Goal: Book appointment/travel/reservation

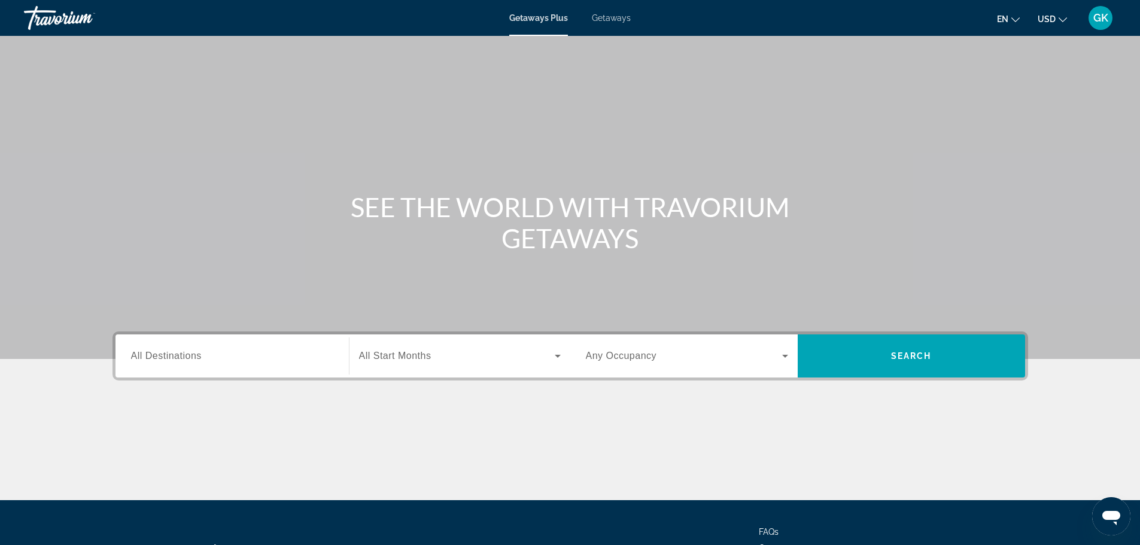
click at [622, 20] on span "Getaways" at bounding box center [611, 18] width 39 height 10
click at [223, 347] on div "Search widget" at bounding box center [232, 356] width 202 height 34
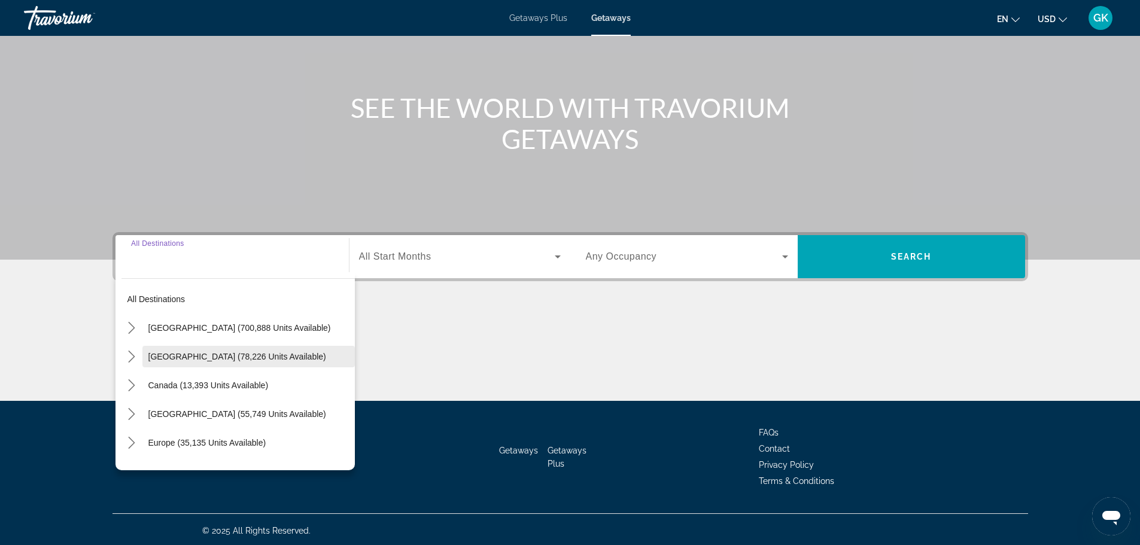
scroll to position [102, 0]
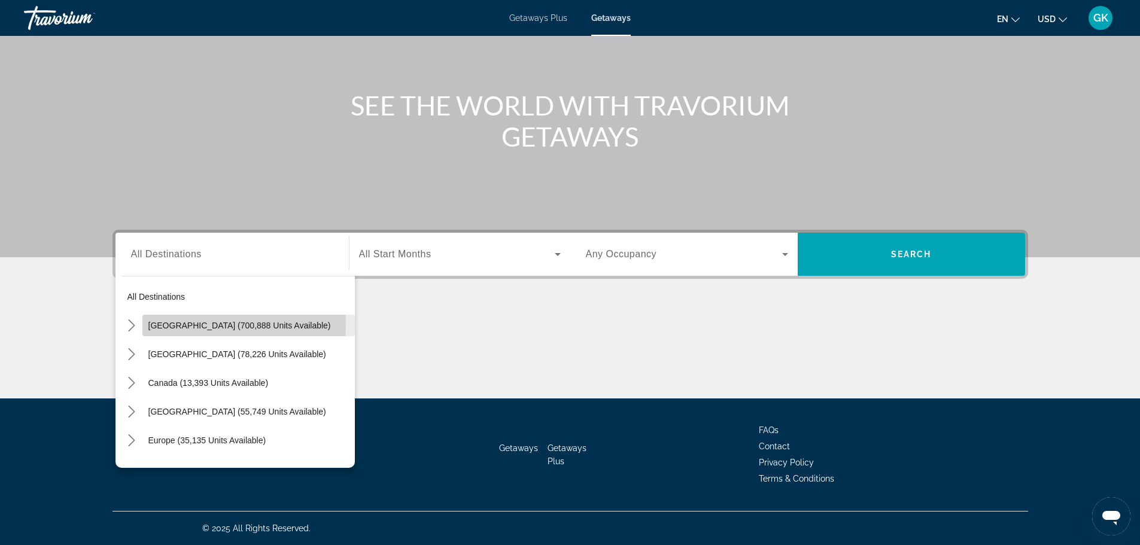
click at [171, 324] on span "[GEOGRAPHIC_DATA] (700,888 units available)" at bounding box center [239, 326] width 183 height 10
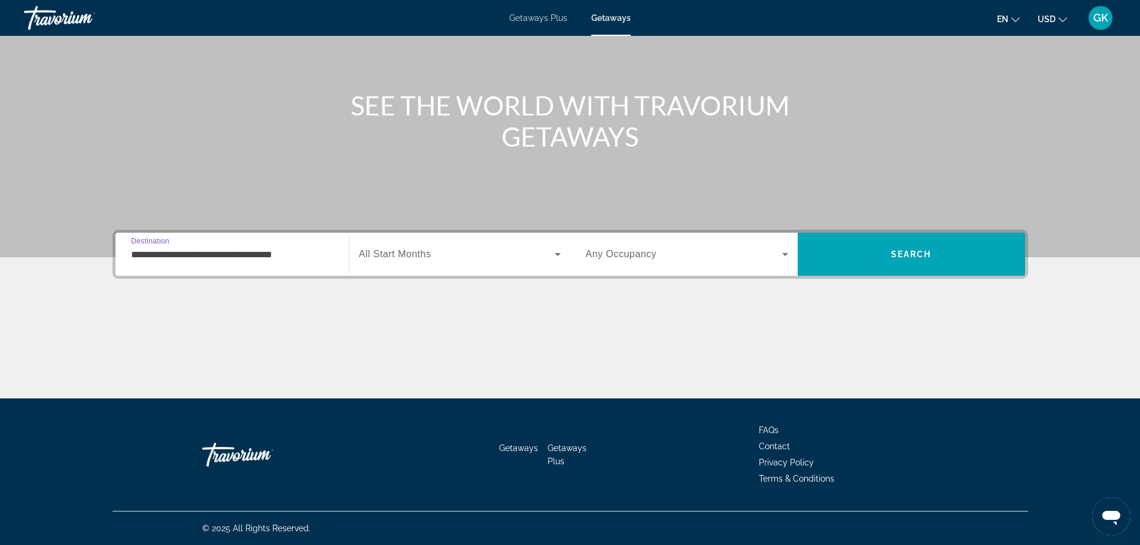
click at [233, 257] on input "**********" at bounding box center [232, 255] width 202 height 14
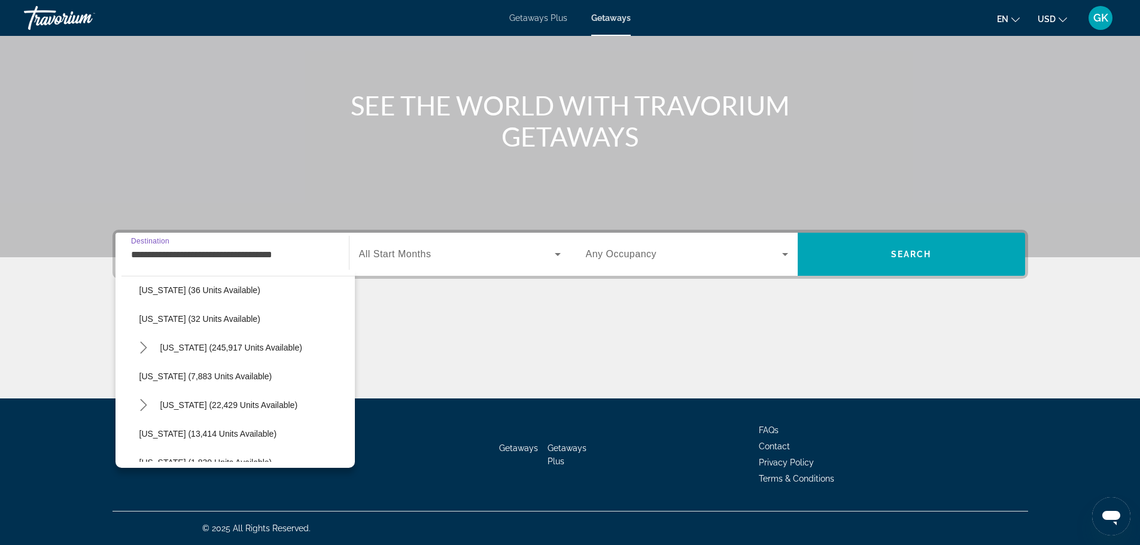
scroll to position [180, 0]
click at [190, 341] on span "Select destination: Florida (245,917 units available)" at bounding box center [254, 347] width 201 height 29
type input "**********"
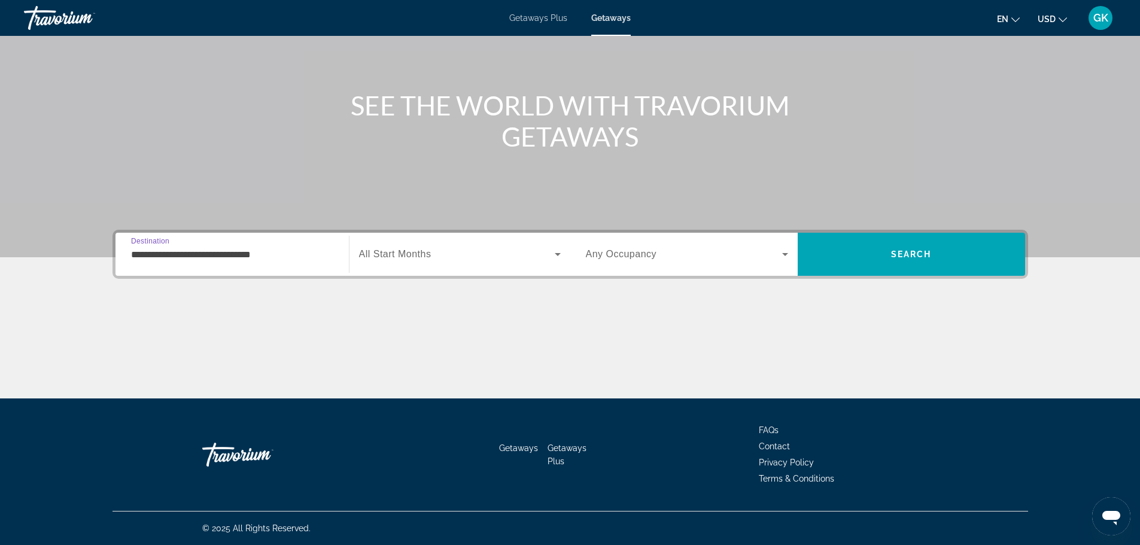
click at [435, 254] on span "Search widget" at bounding box center [457, 254] width 196 height 14
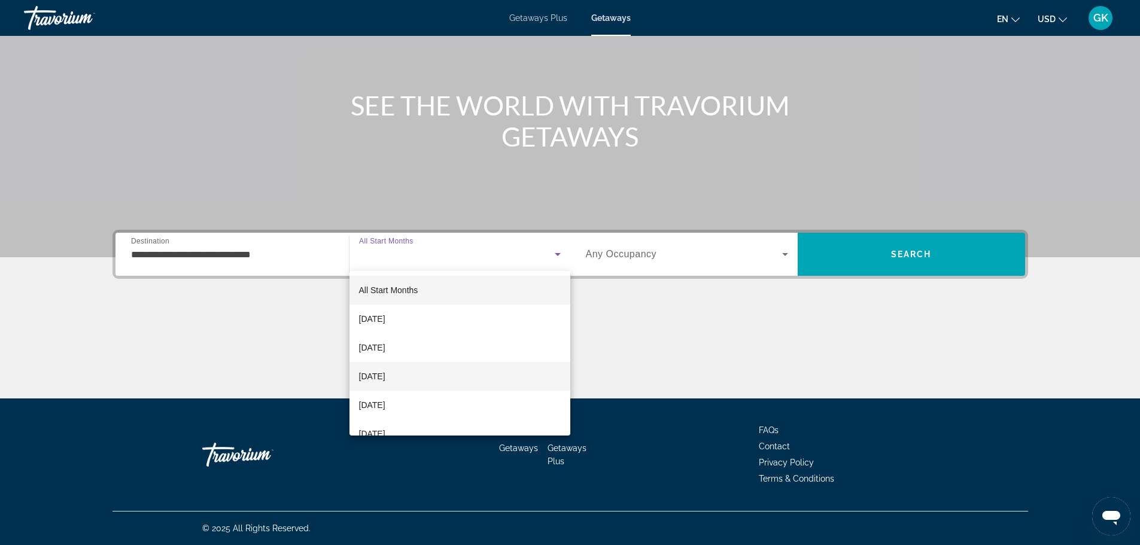
click at [385, 376] on span "[DATE]" at bounding box center [372, 376] width 26 height 14
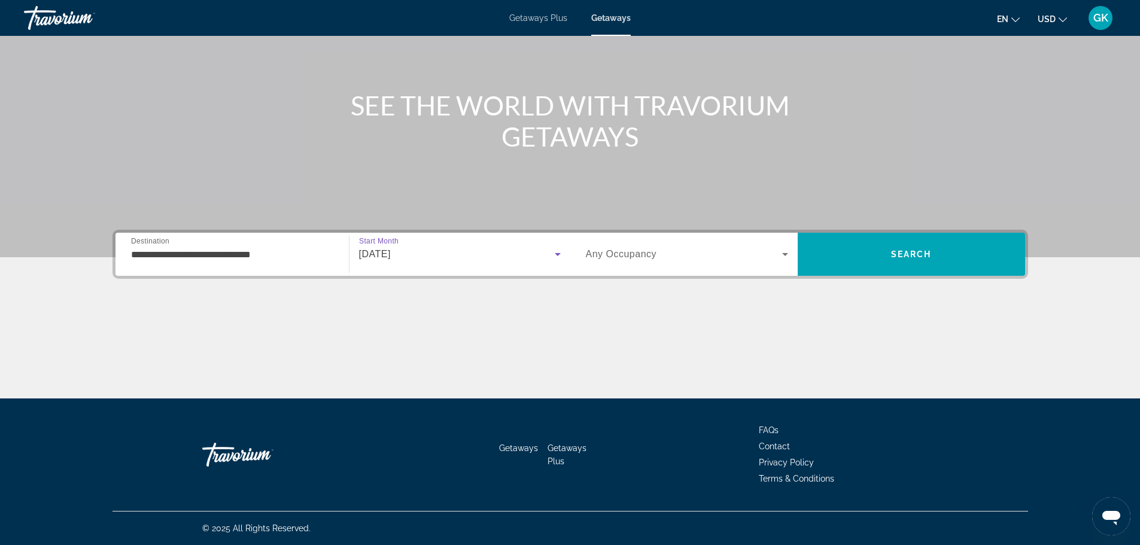
click at [786, 254] on icon "Search widget" at bounding box center [785, 254] width 6 height 3
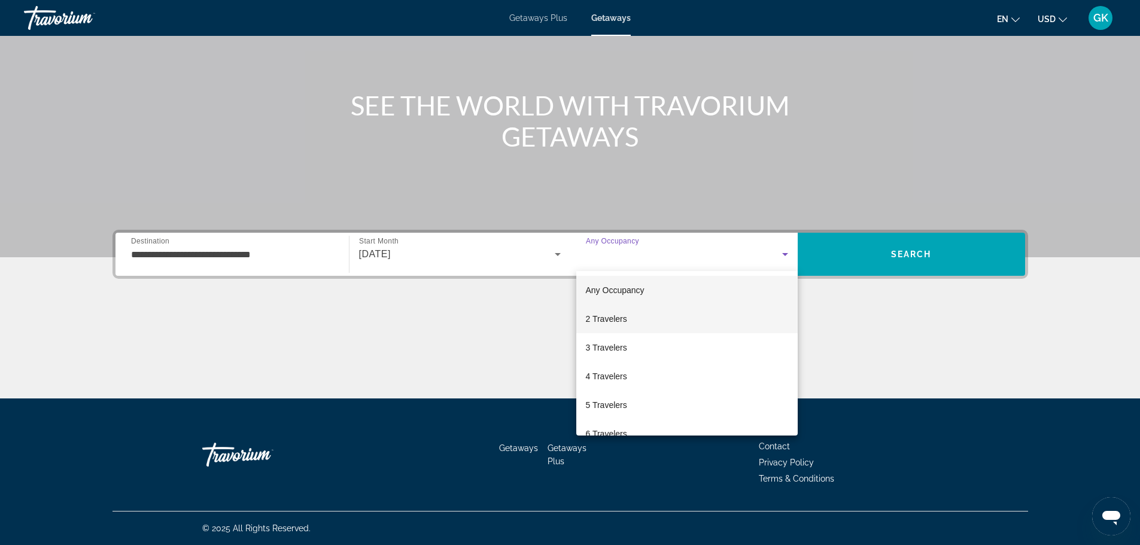
click at [618, 319] on span "2 Travelers" at bounding box center [606, 319] width 41 height 14
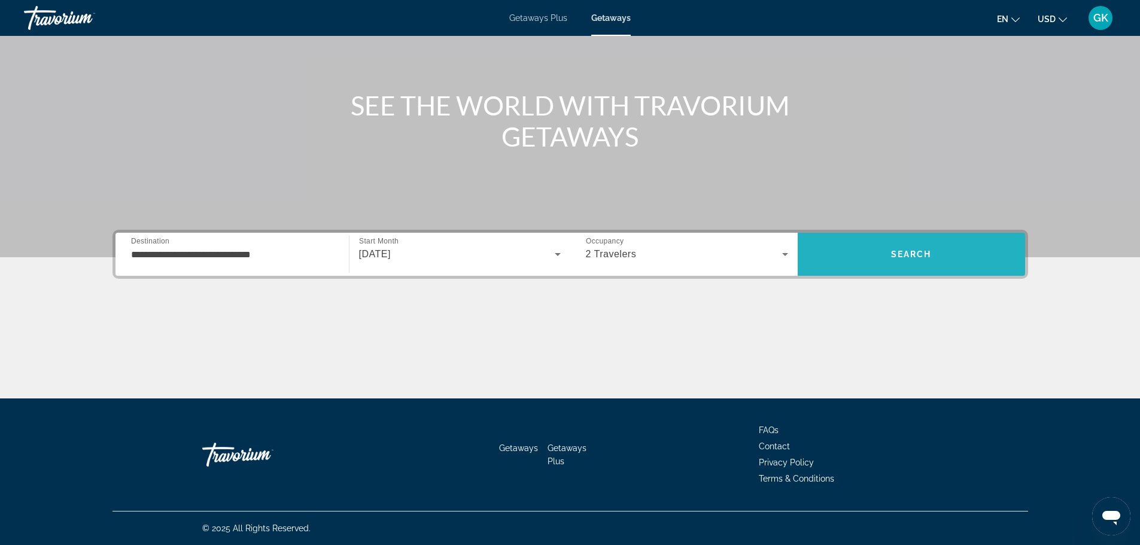
click at [909, 256] on span "Search" at bounding box center [911, 255] width 41 height 10
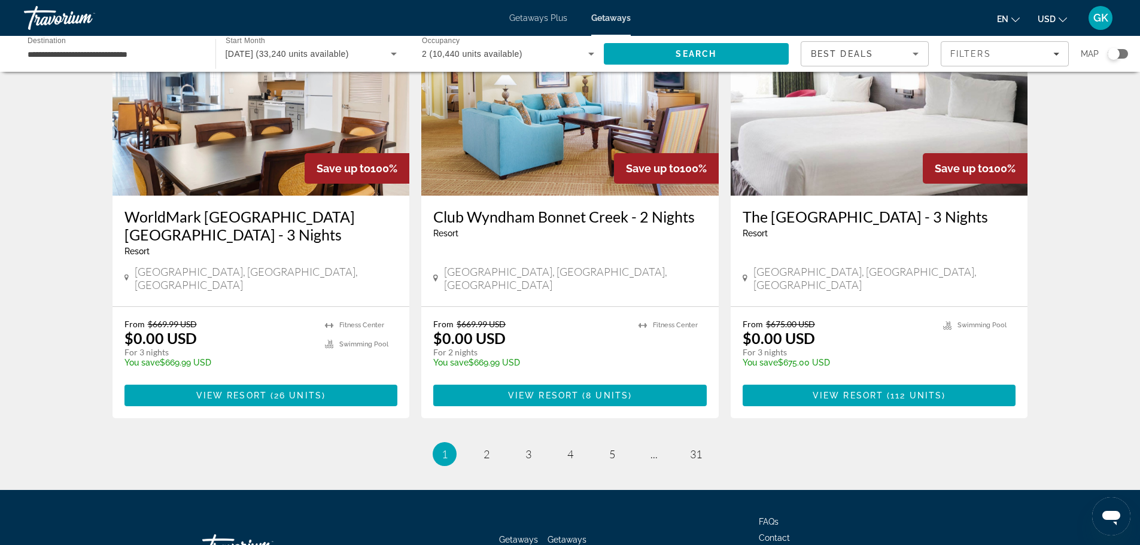
scroll to position [1436, 0]
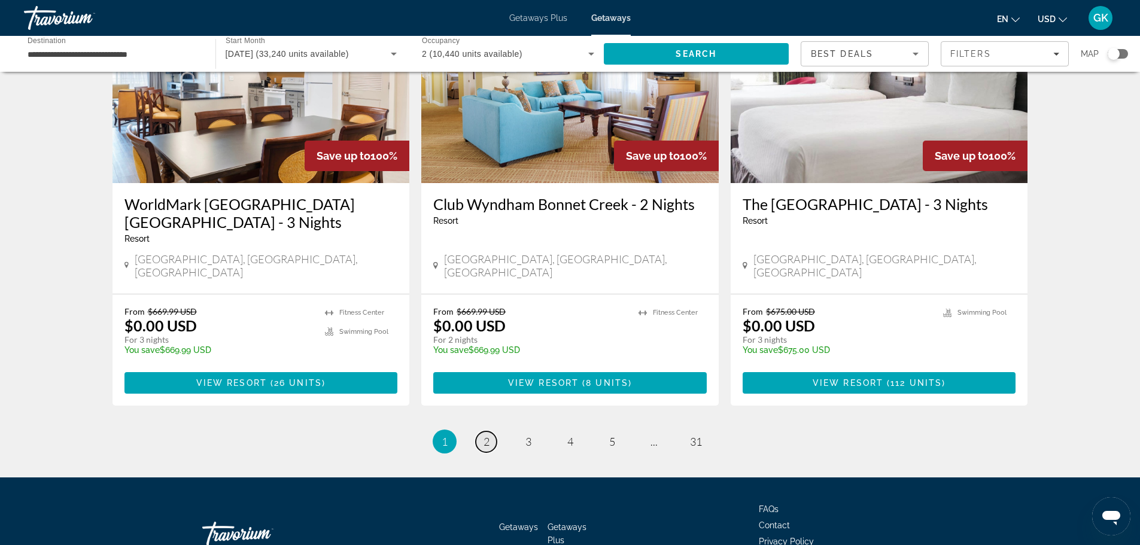
click at [488, 435] on span "2" at bounding box center [487, 441] width 6 height 13
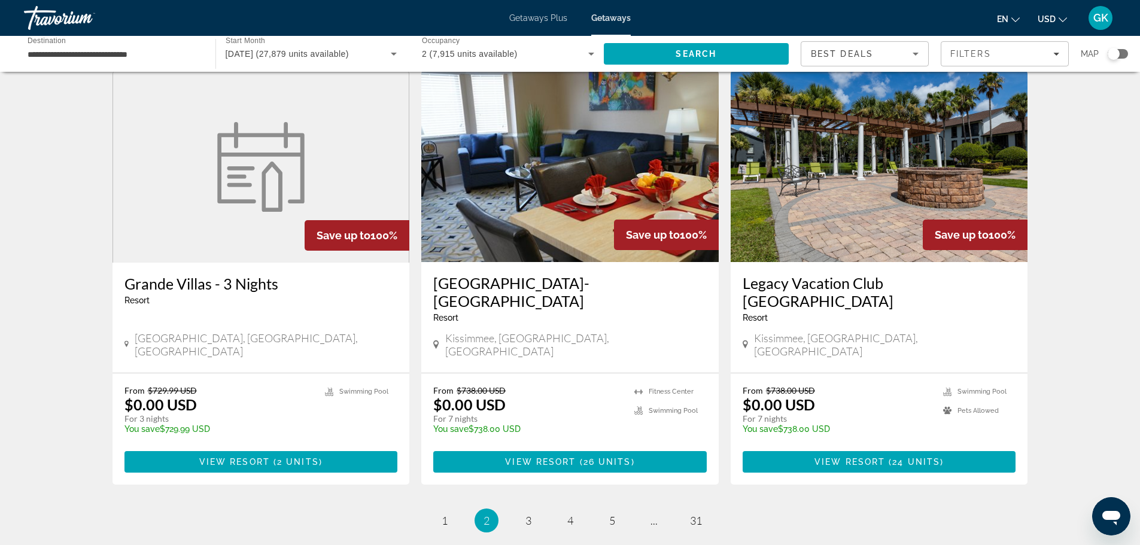
scroll to position [1445, 0]
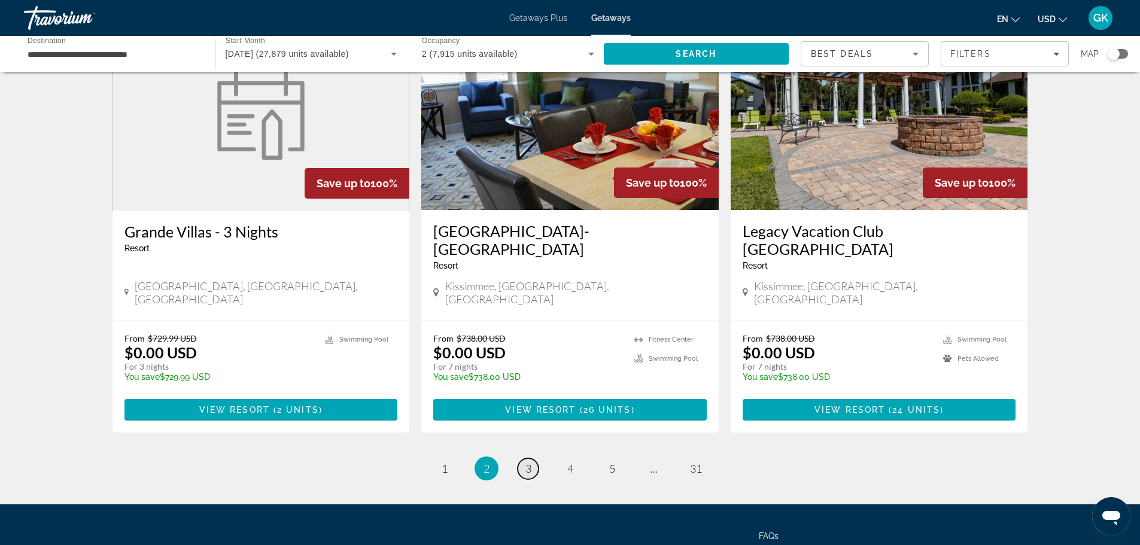
click at [531, 462] on span "3" at bounding box center [528, 468] width 6 height 13
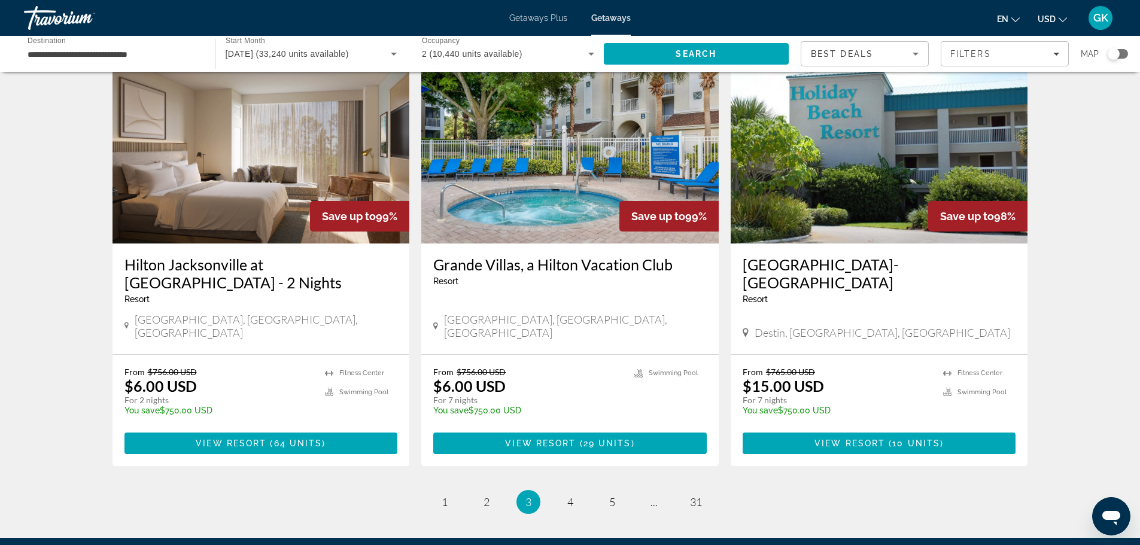
scroll to position [1377, 0]
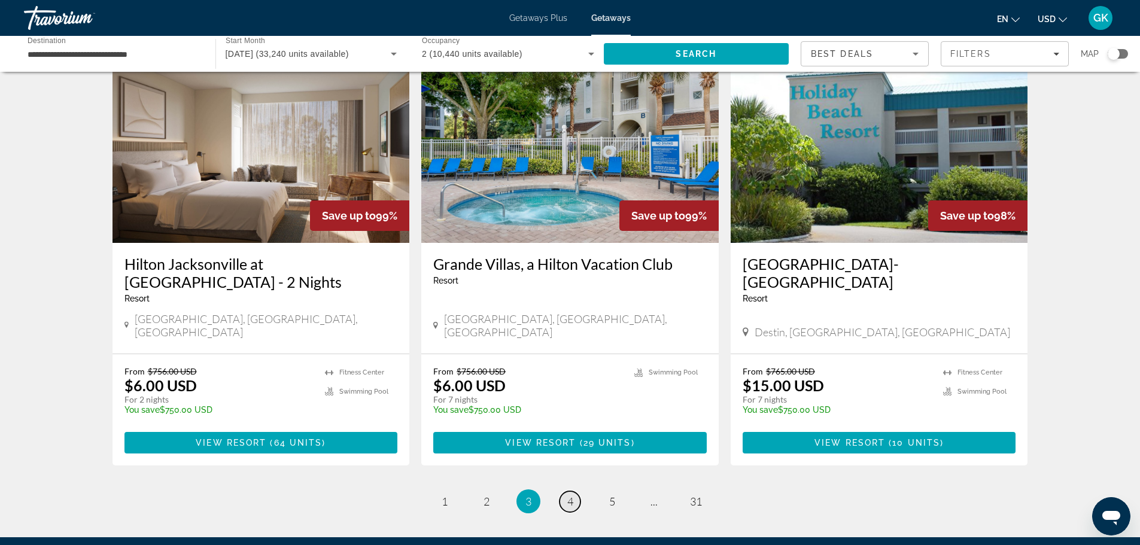
click at [570, 495] on span "4" at bounding box center [570, 501] width 6 height 13
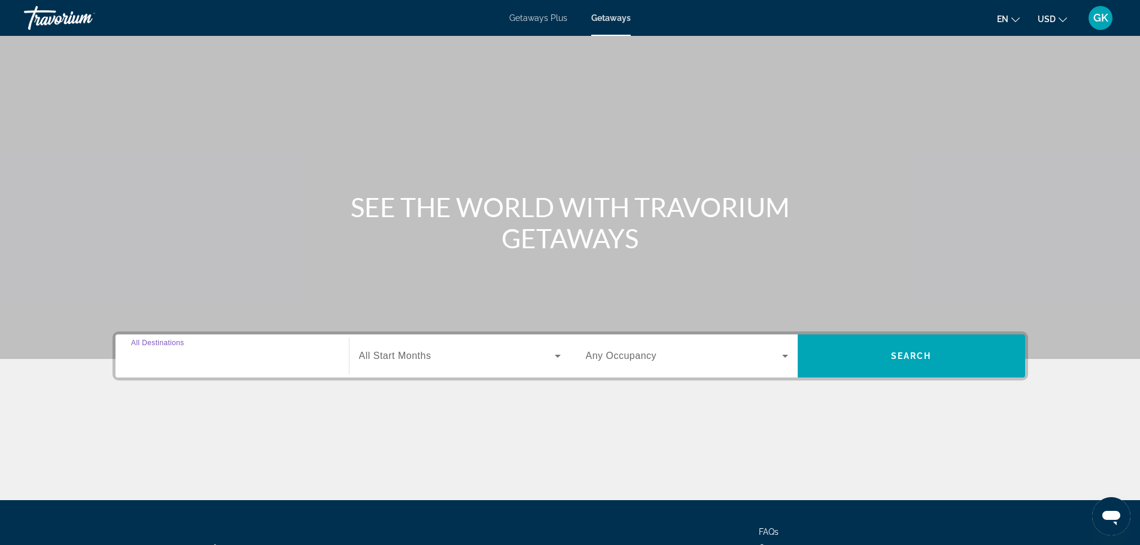
click at [282, 359] on input "Destination All Destinations" at bounding box center [232, 357] width 202 height 14
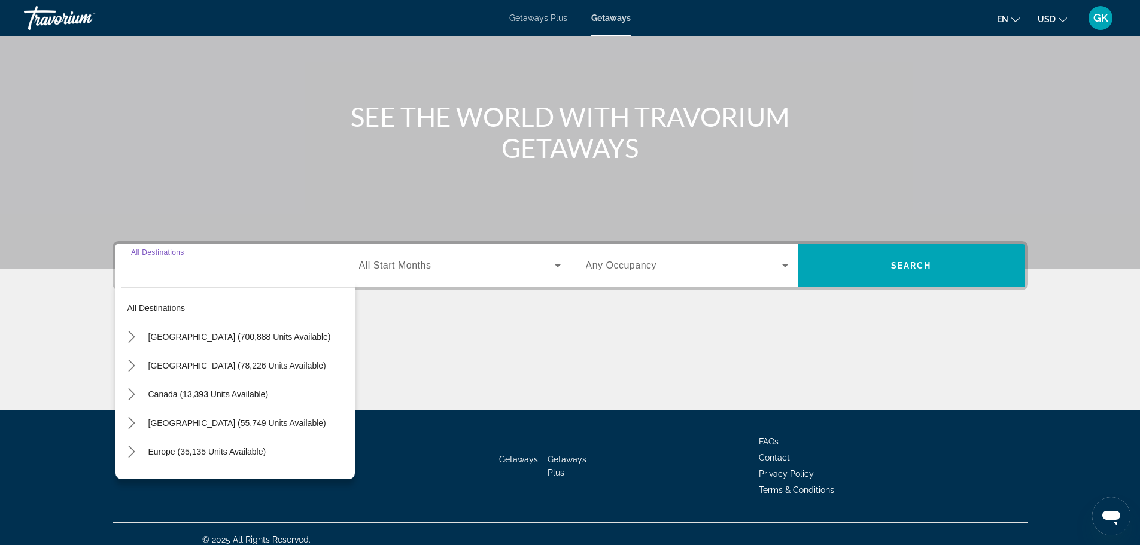
scroll to position [102, 0]
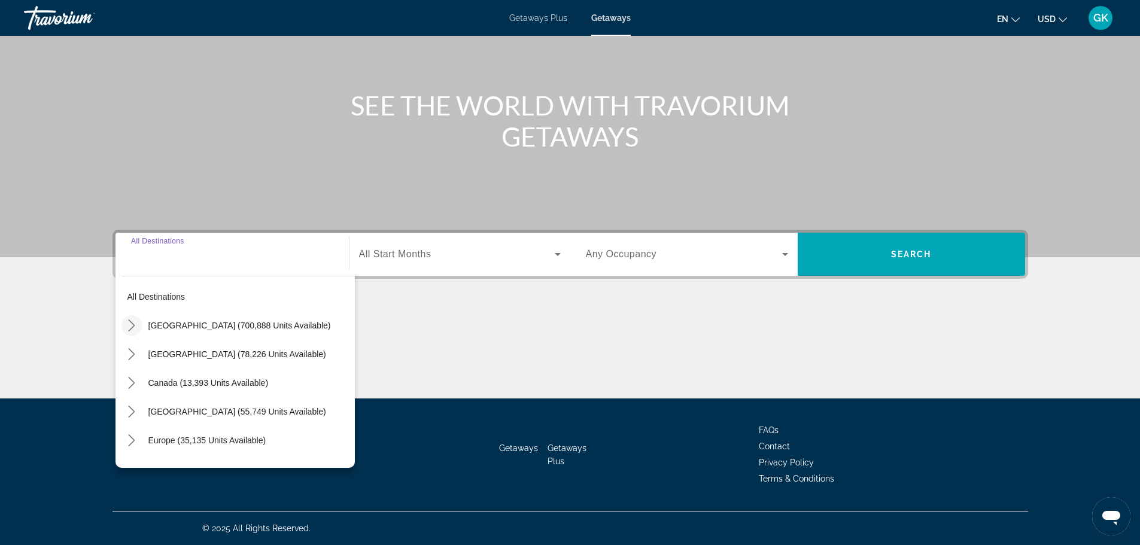
click at [136, 328] on icon "Toggle United States (700,888 units available) submenu" at bounding box center [132, 326] width 12 height 12
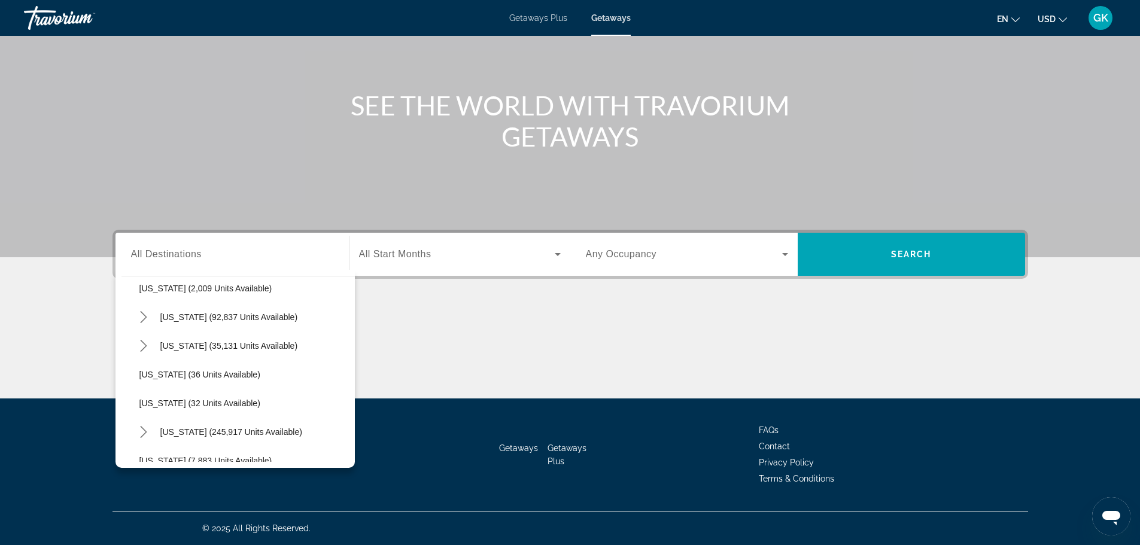
scroll to position [0, 0]
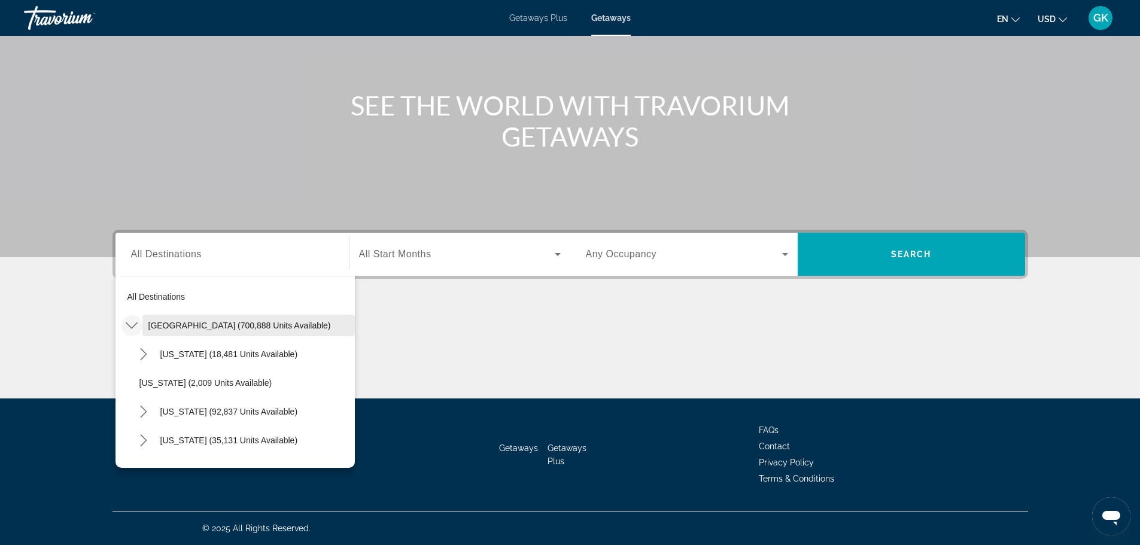
click at [183, 327] on span "[GEOGRAPHIC_DATA] (700,888 units available)" at bounding box center [239, 326] width 183 height 10
type input "**********"
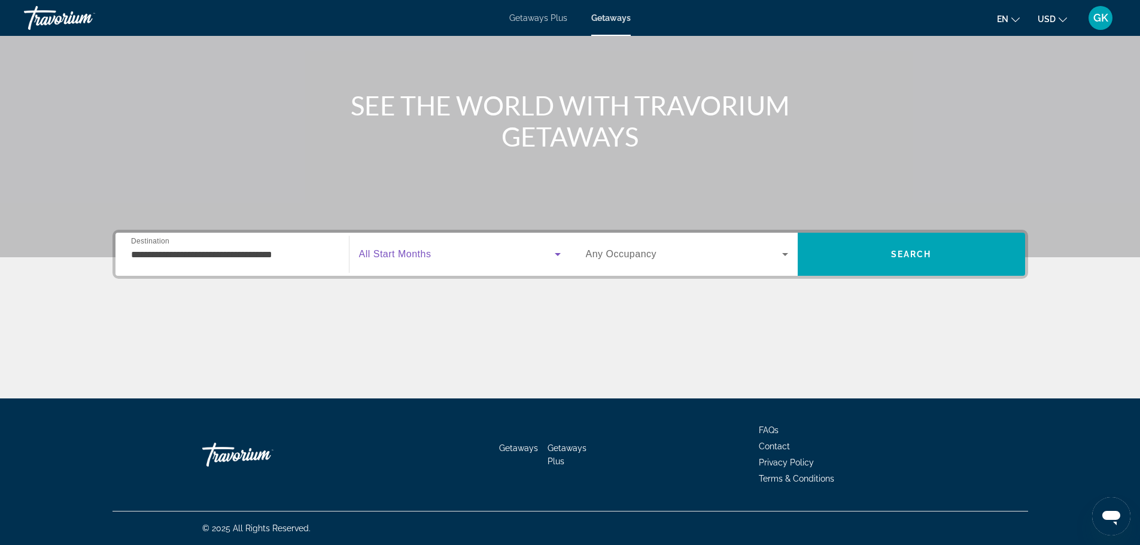
click at [551, 255] on icon "Search widget" at bounding box center [558, 254] width 14 height 14
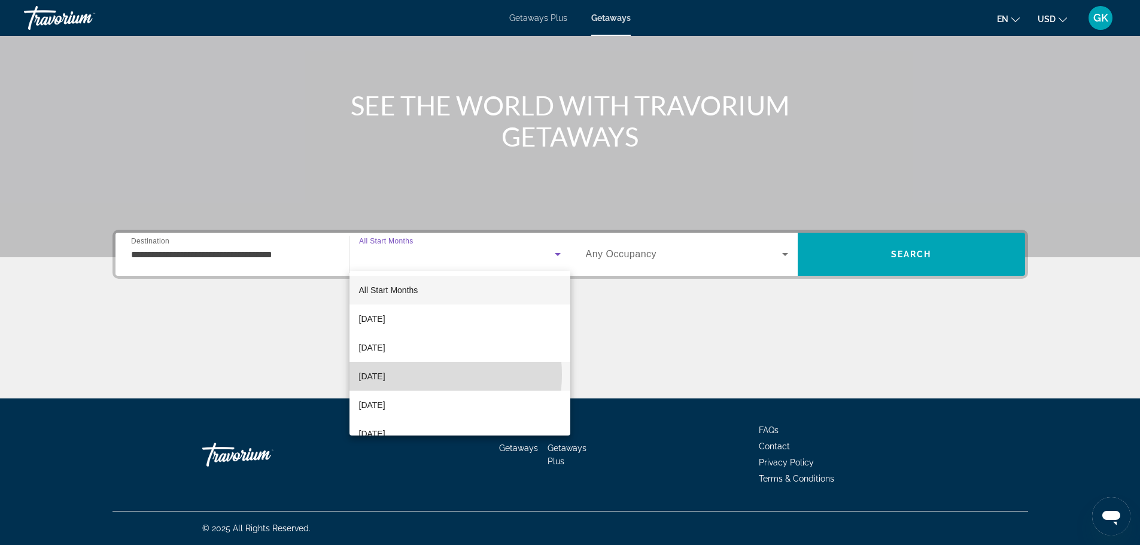
click at [385, 375] on span "[DATE]" at bounding box center [372, 376] width 26 height 14
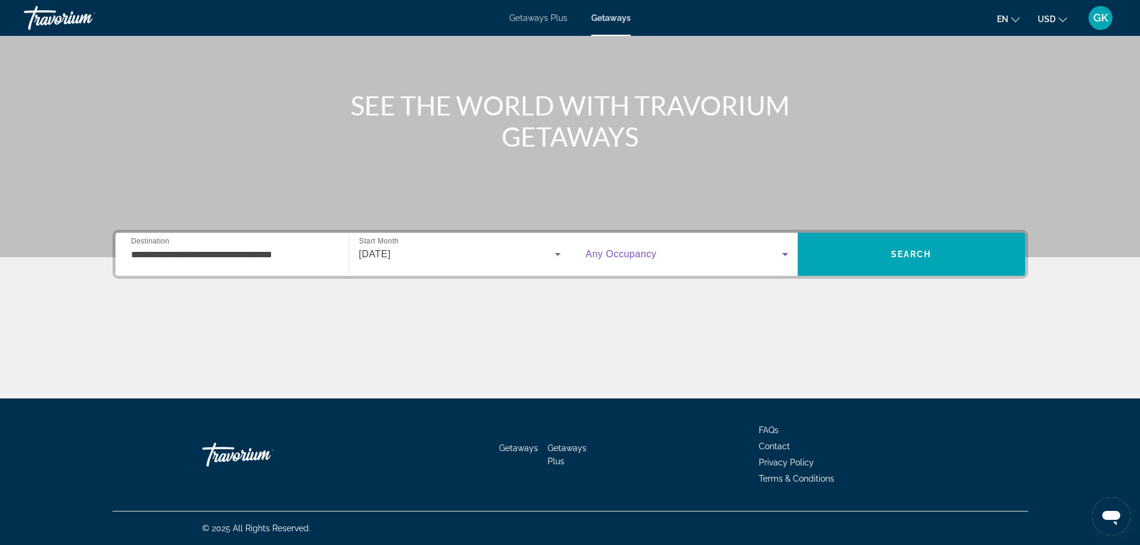
click at [787, 253] on icon "Search widget" at bounding box center [785, 254] width 14 height 14
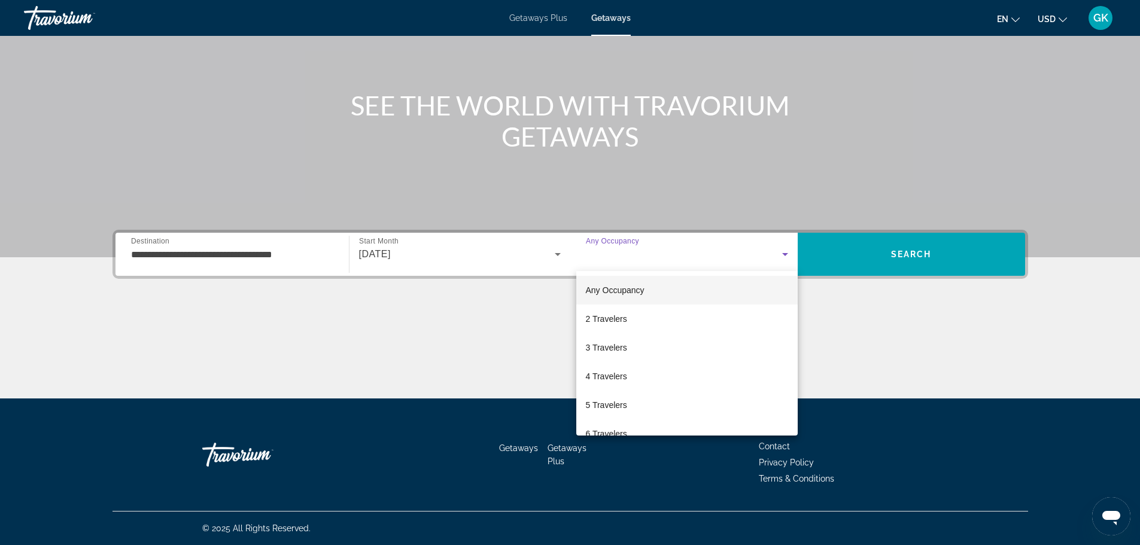
drag, startPoint x: 618, startPoint y: 320, endPoint x: 718, endPoint y: 302, distance: 102.1
click at [620, 320] on span "2 Travelers" at bounding box center [606, 319] width 41 height 14
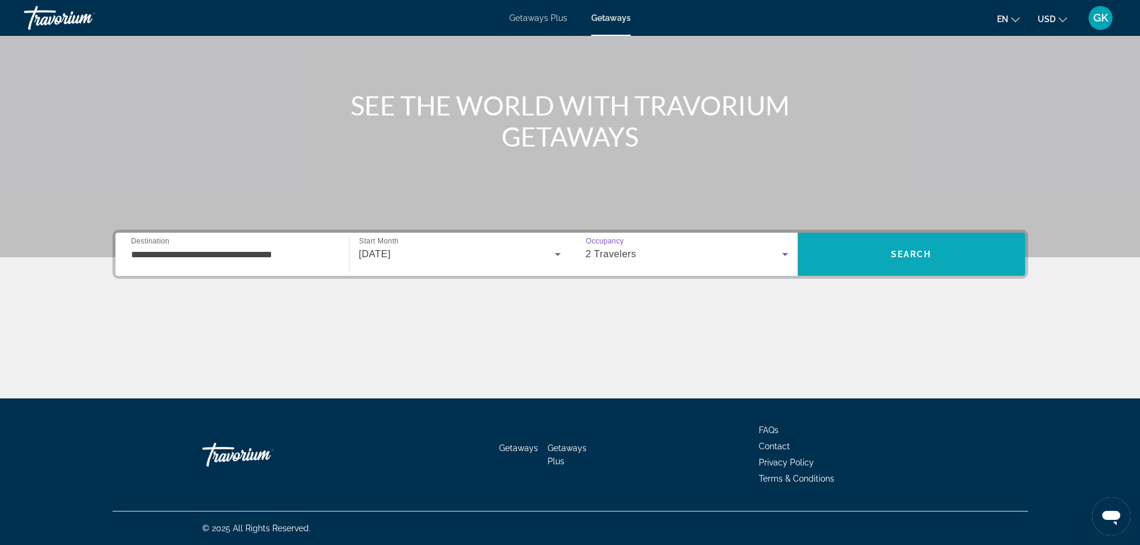
click at [894, 255] on span "Search" at bounding box center [911, 255] width 41 height 10
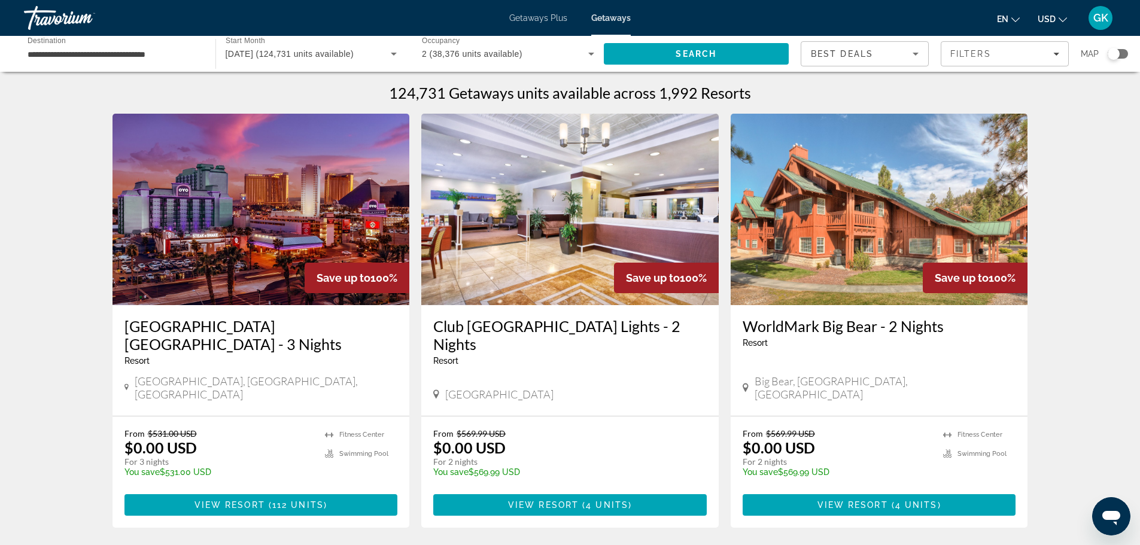
click at [915, 53] on icon "Sort by" at bounding box center [916, 54] width 6 height 3
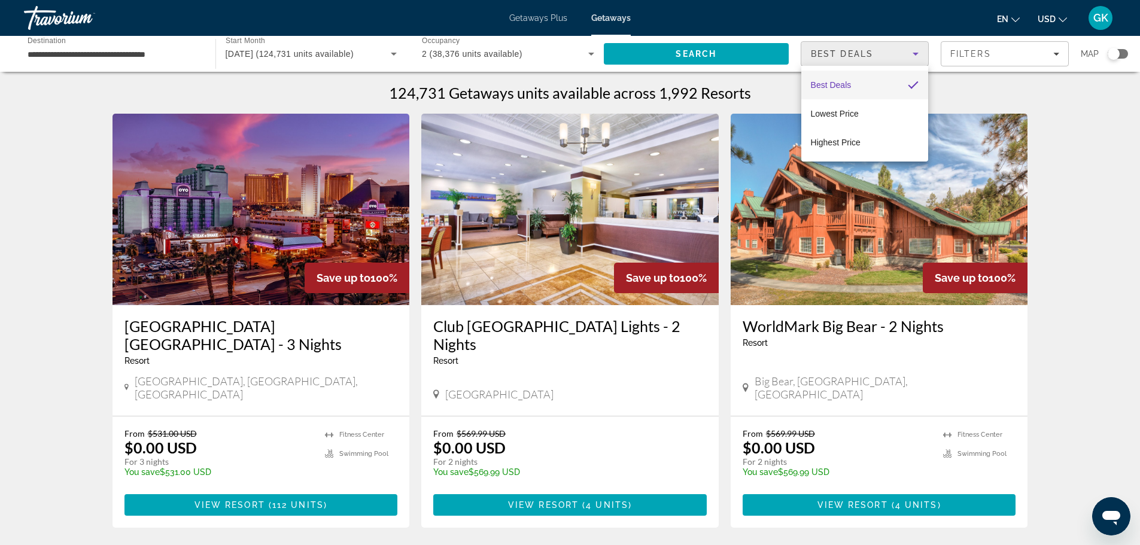
click at [1053, 53] on div at bounding box center [570, 272] width 1140 height 545
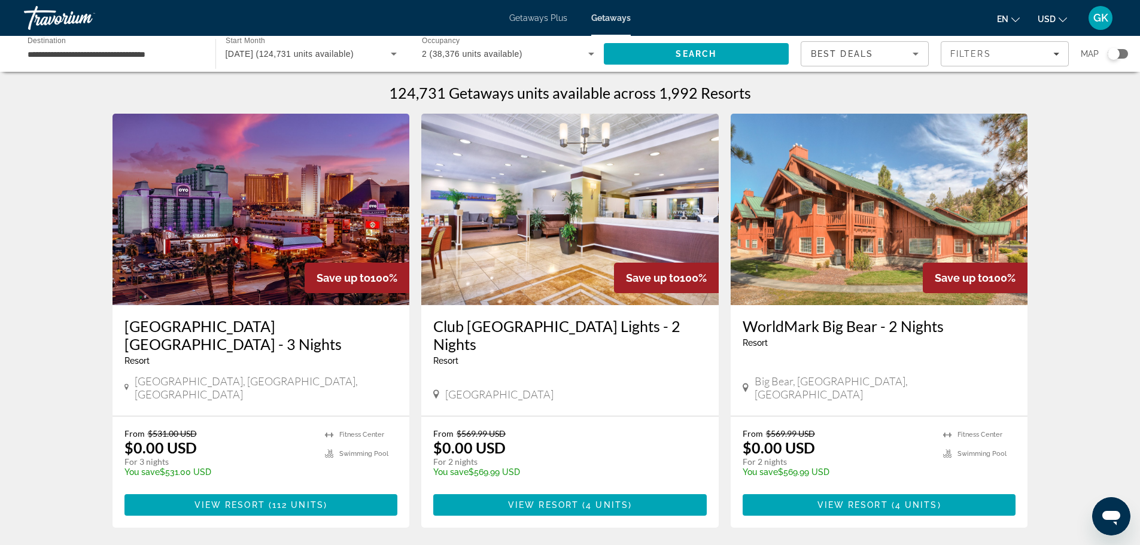
click at [1053, 53] on icon "Filters" at bounding box center [1056, 54] width 6 height 6
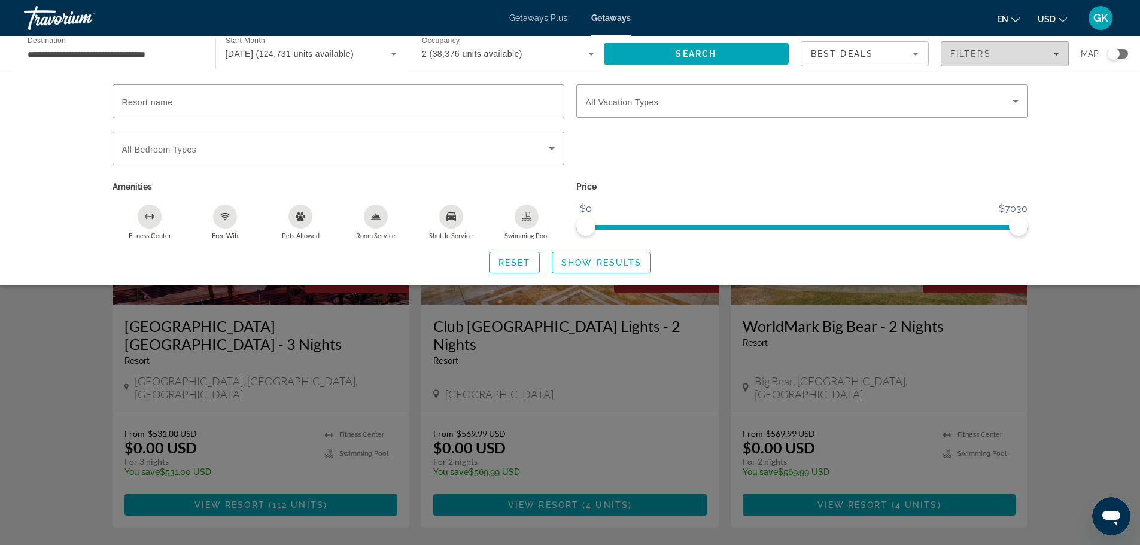
click at [1053, 53] on icon "Filters" at bounding box center [1056, 54] width 6 height 6
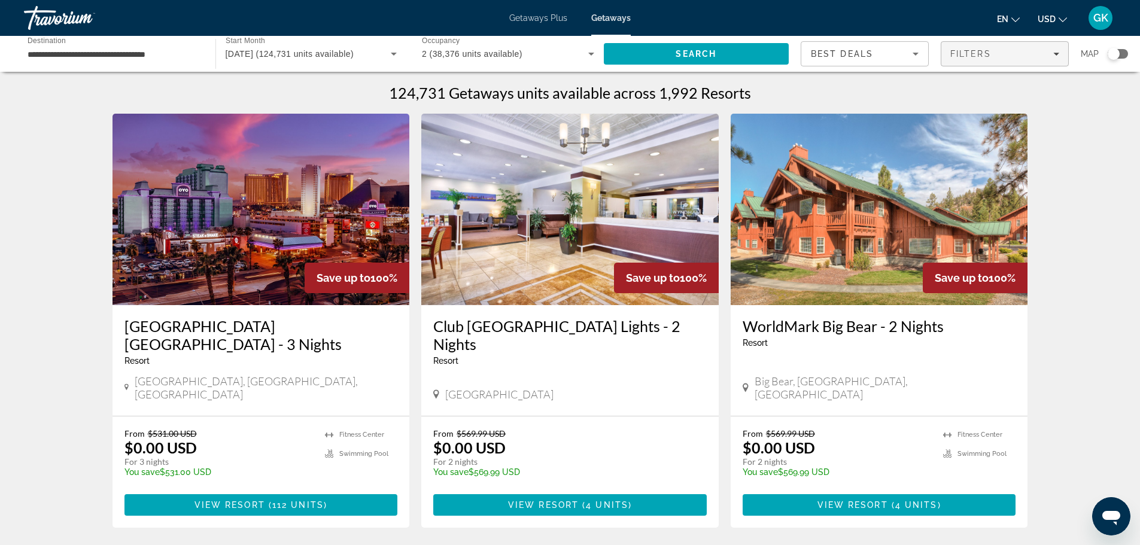
click at [1052, 53] on div "Filters" at bounding box center [1004, 54] width 109 height 10
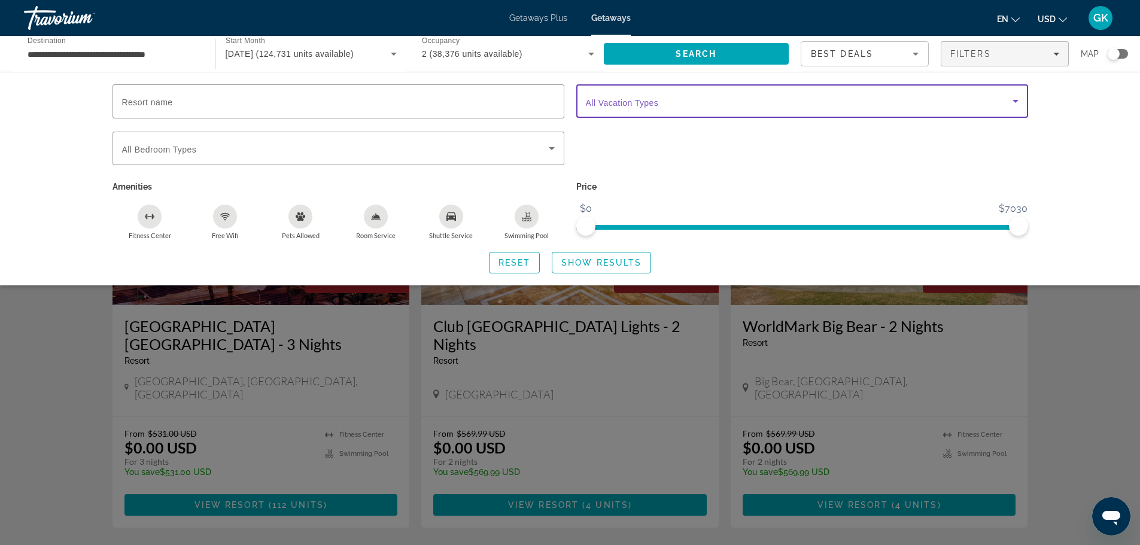
click at [1016, 101] on icon "Search widget" at bounding box center [1016, 101] width 6 height 3
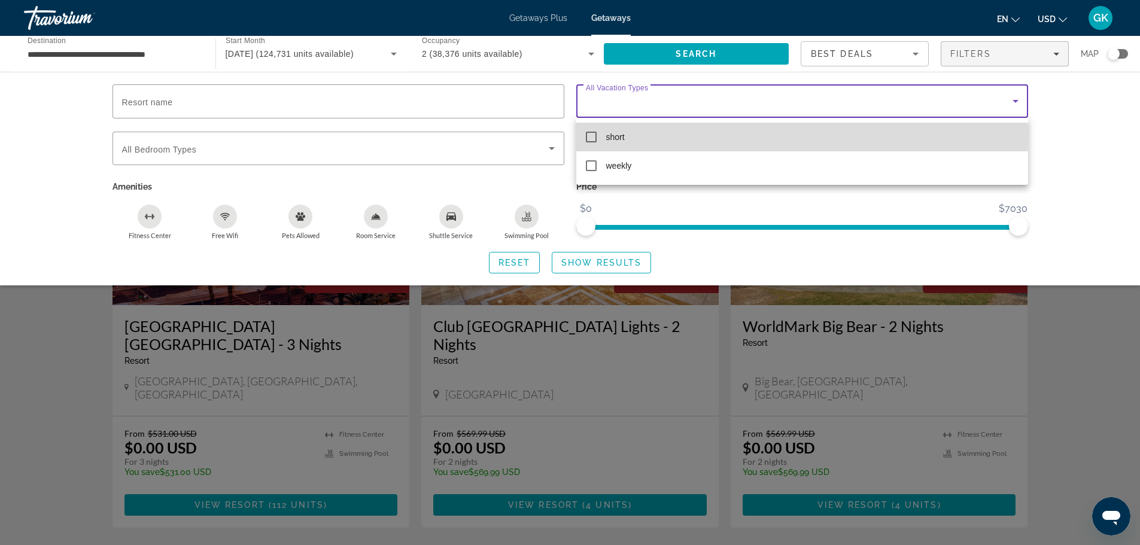
click at [591, 135] on mat-pseudo-checkbox at bounding box center [591, 137] width 11 height 11
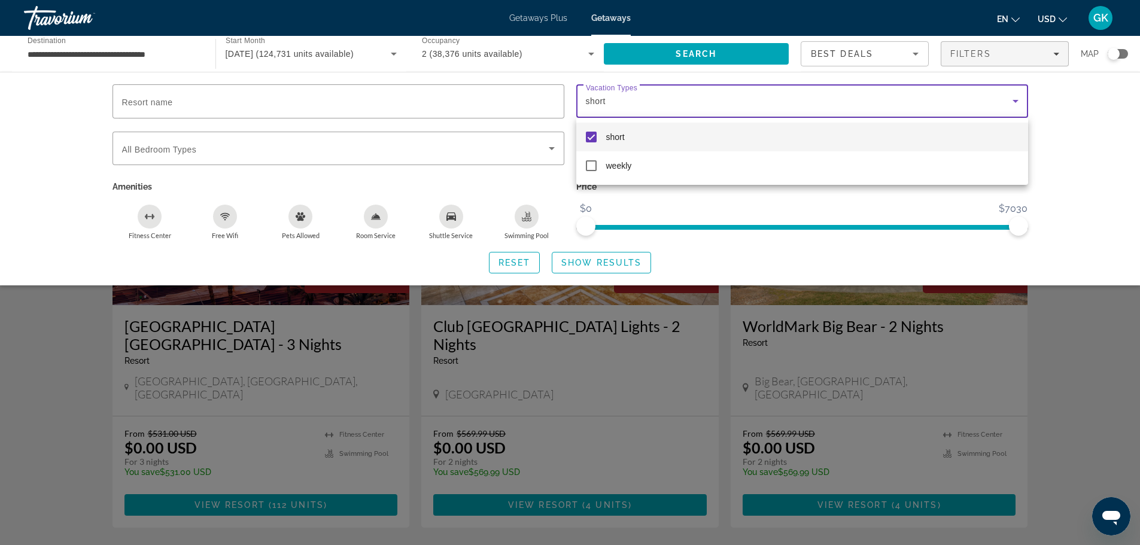
click at [551, 147] on div at bounding box center [570, 272] width 1140 height 545
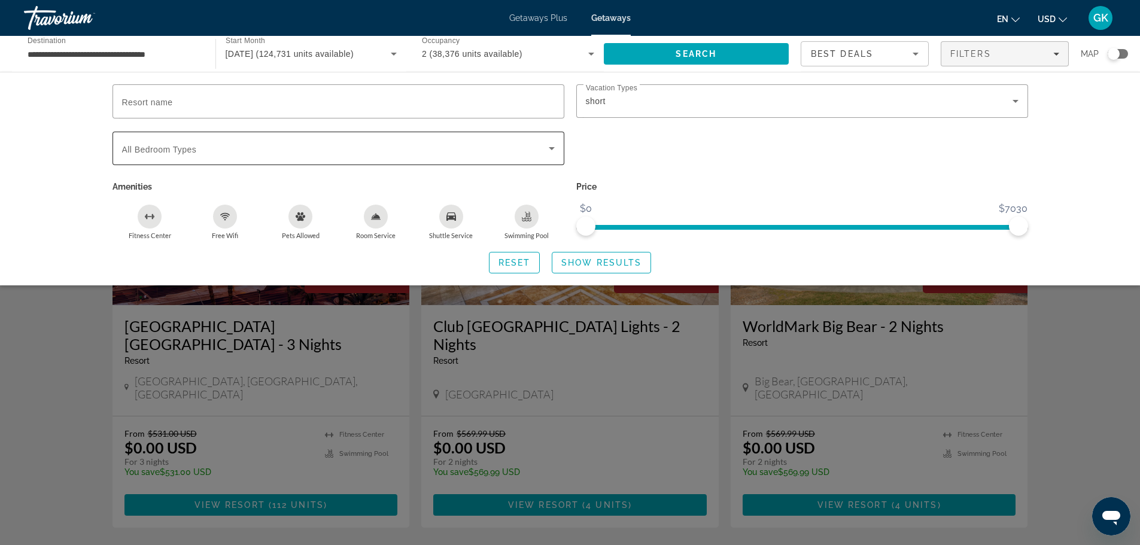
click at [549, 150] on icon "Search widget" at bounding box center [552, 148] width 14 height 14
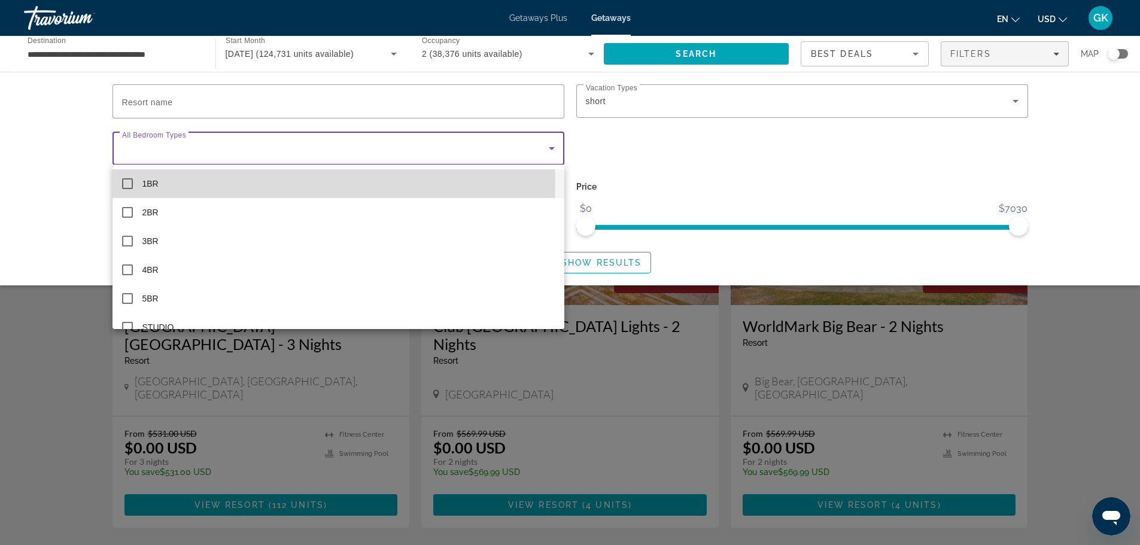
click at [128, 182] on mat-pseudo-checkbox at bounding box center [127, 183] width 11 height 11
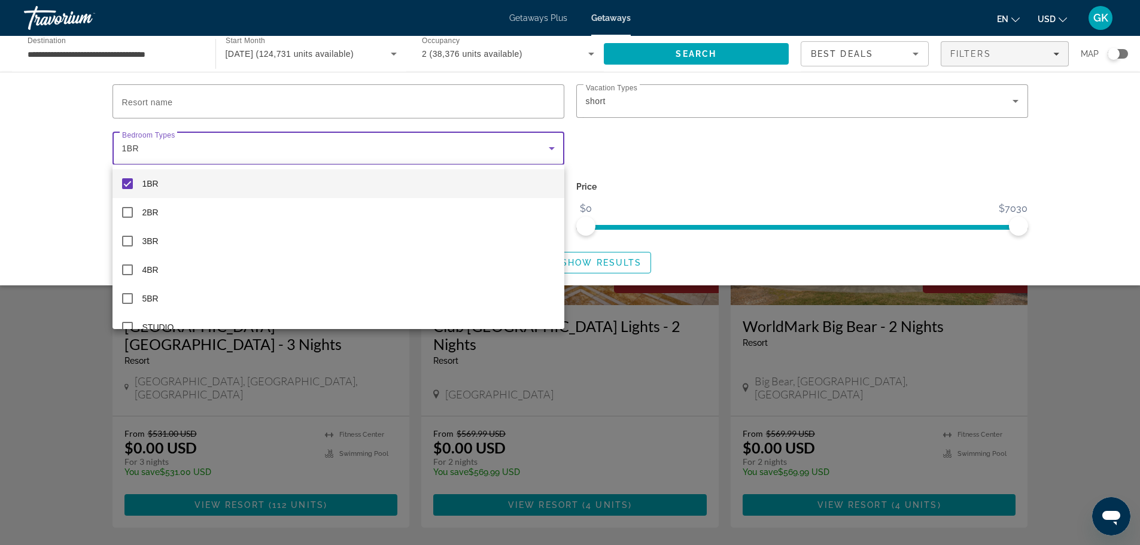
click at [1065, 153] on div at bounding box center [570, 272] width 1140 height 545
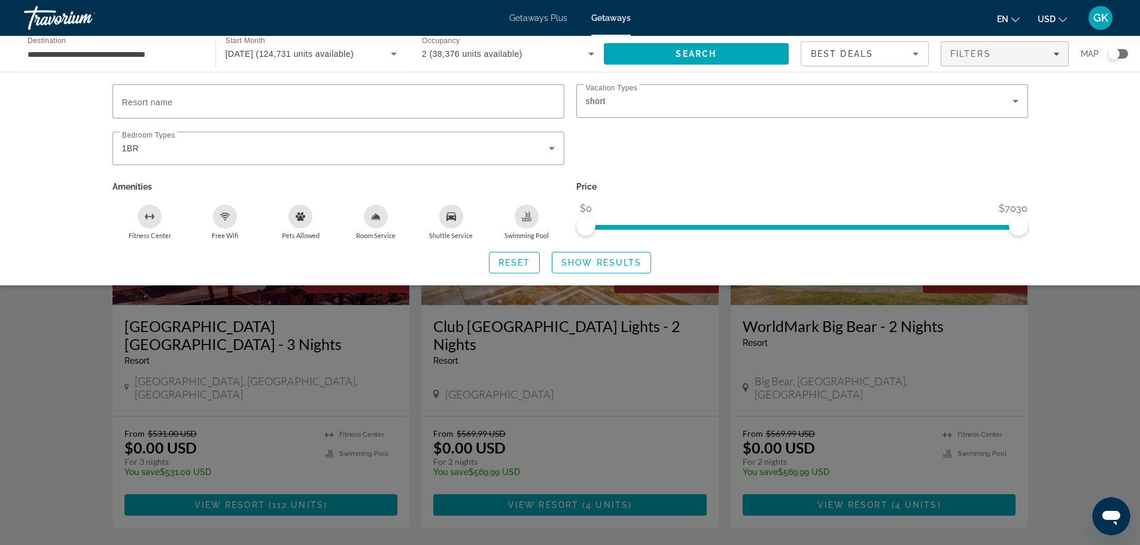
click at [527, 216] on icon "Swimming Pool" at bounding box center [527, 215] width 5 height 6
click at [227, 219] on icon "Free Wifi" at bounding box center [225, 217] width 10 height 10
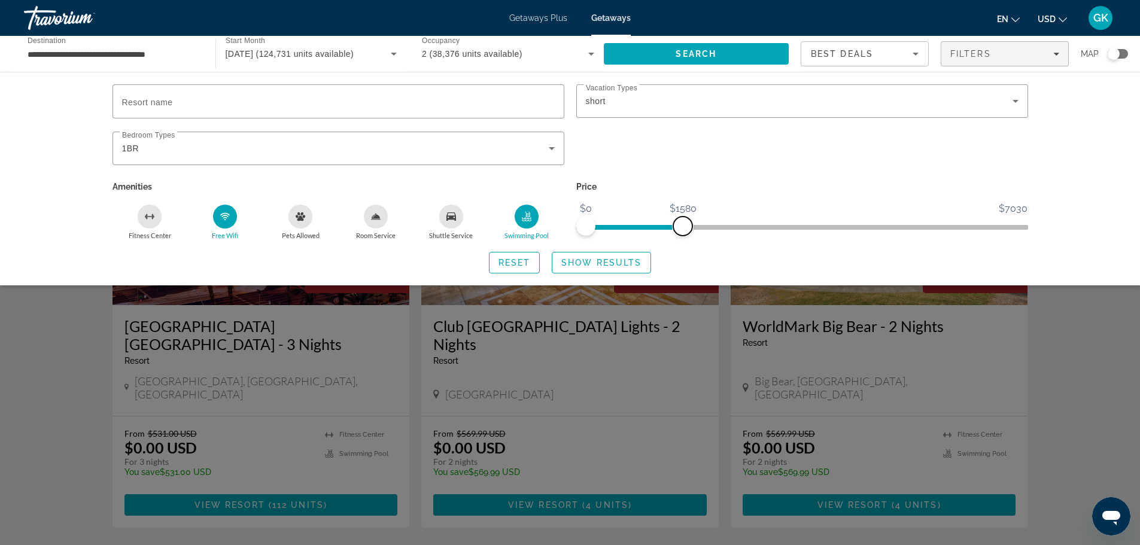
drag, startPoint x: 1017, startPoint y: 224, endPoint x: 683, endPoint y: 248, distance: 334.8
click at [683, 248] on div "Resort name Vacation Types All Vacation Types short Bedroom Types All Bedroom T…" at bounding box center [571, 178] width 964 height 189
click at [612, 262] on span "Show Results" at bounding box center [601, 263] width 80 height 10
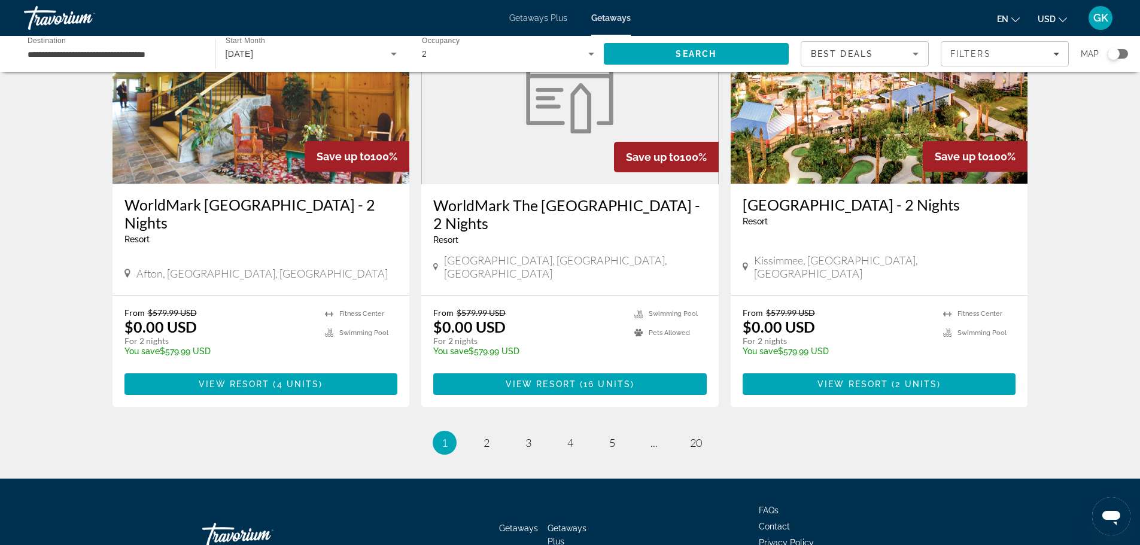
scroll to position [1463, 0]
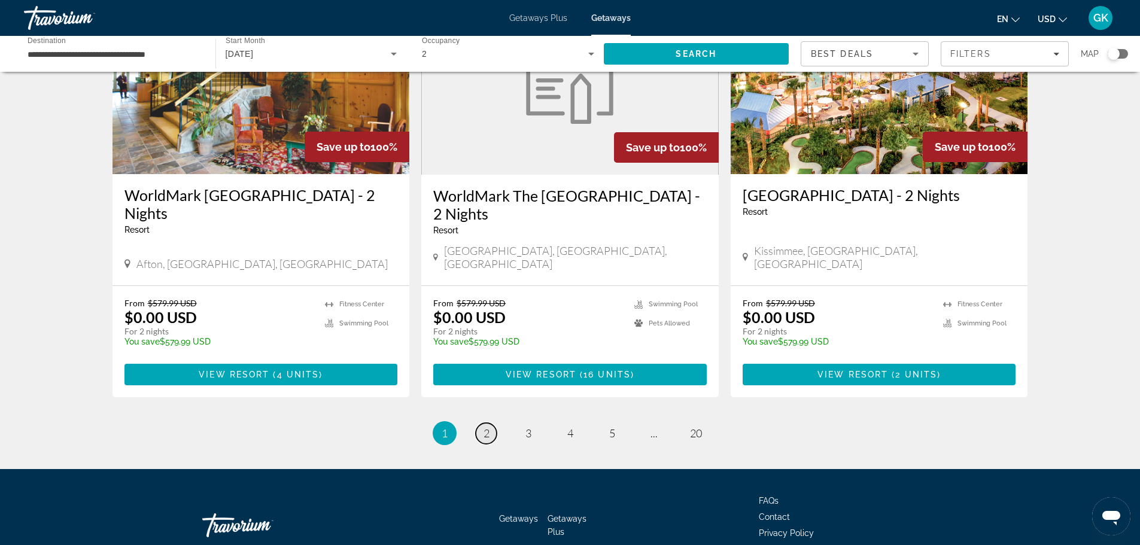
click at [484, 427] on span "2" at bounding box center [487, 433] width 6 height 13
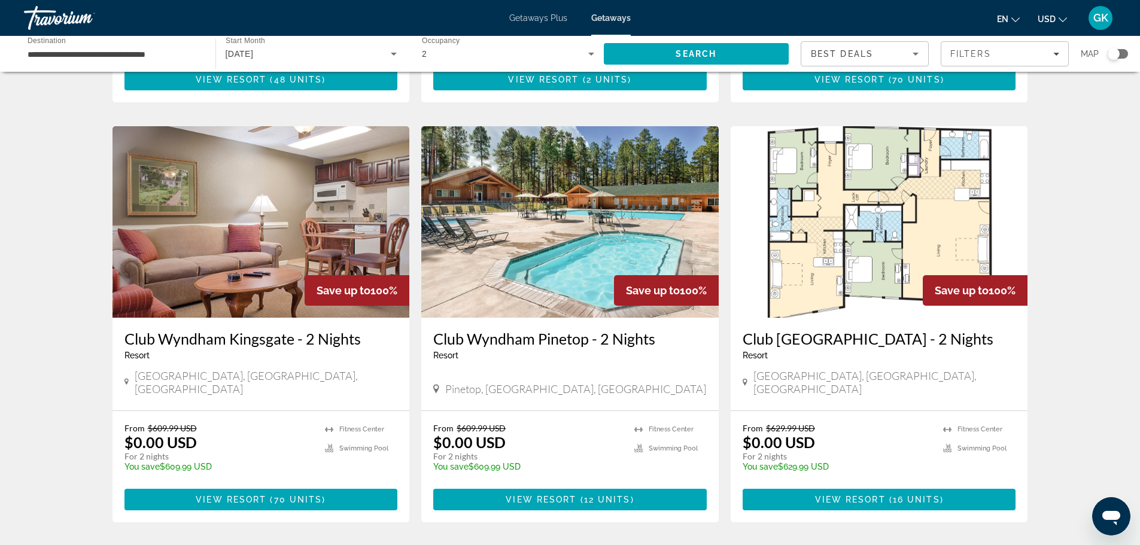
scroll to position [1317, 0]
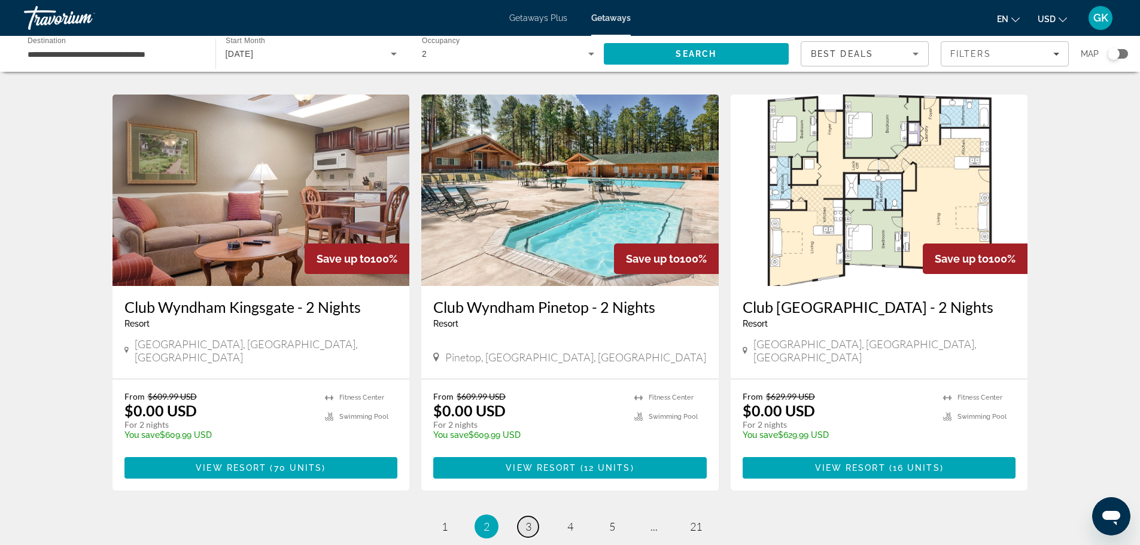
click at [531, 520] on span "3" at bounding box center [528, 526] width 6 height 13
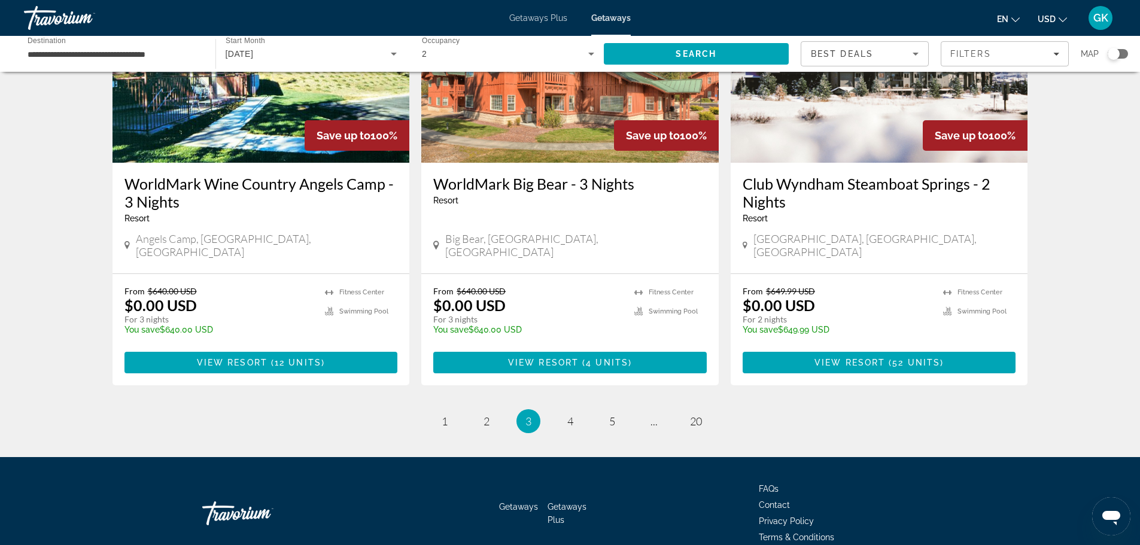
scroll to position [1463, 0]
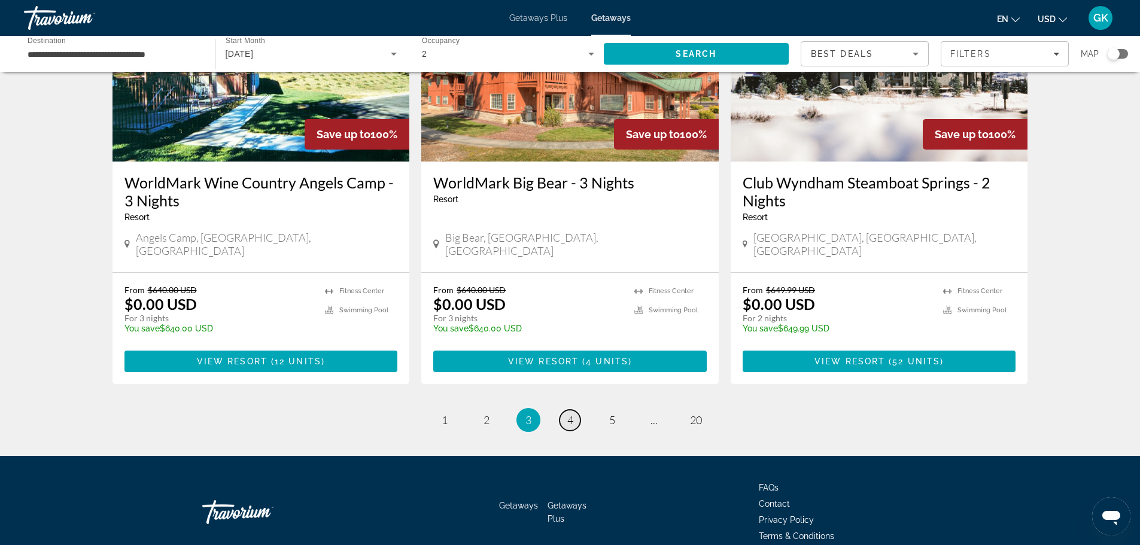
click at [569, 414] on span "4" at bounding box center [570, 420] width 6 height 13
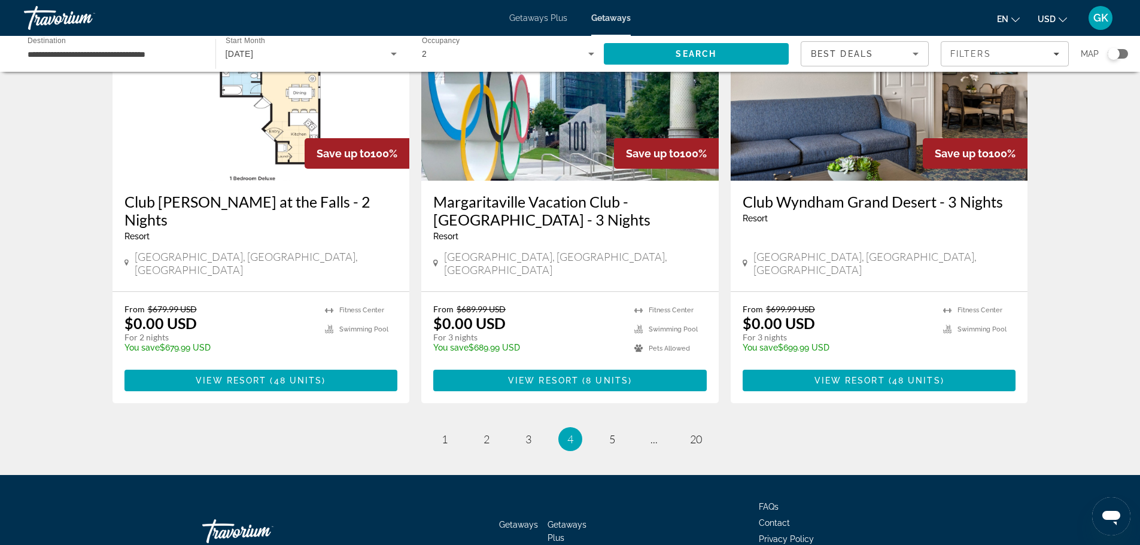
scroll to position [1463, 0]
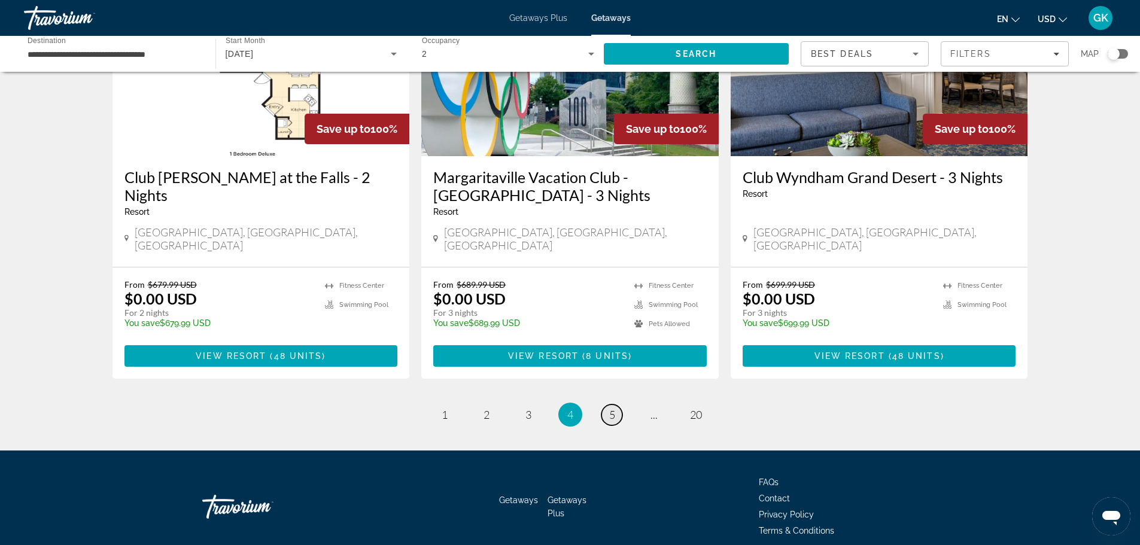
click at [609, 408] on span "5" at bounding box center [612, 414] width 6 height 13
